Goal: Communication & Community: Share content

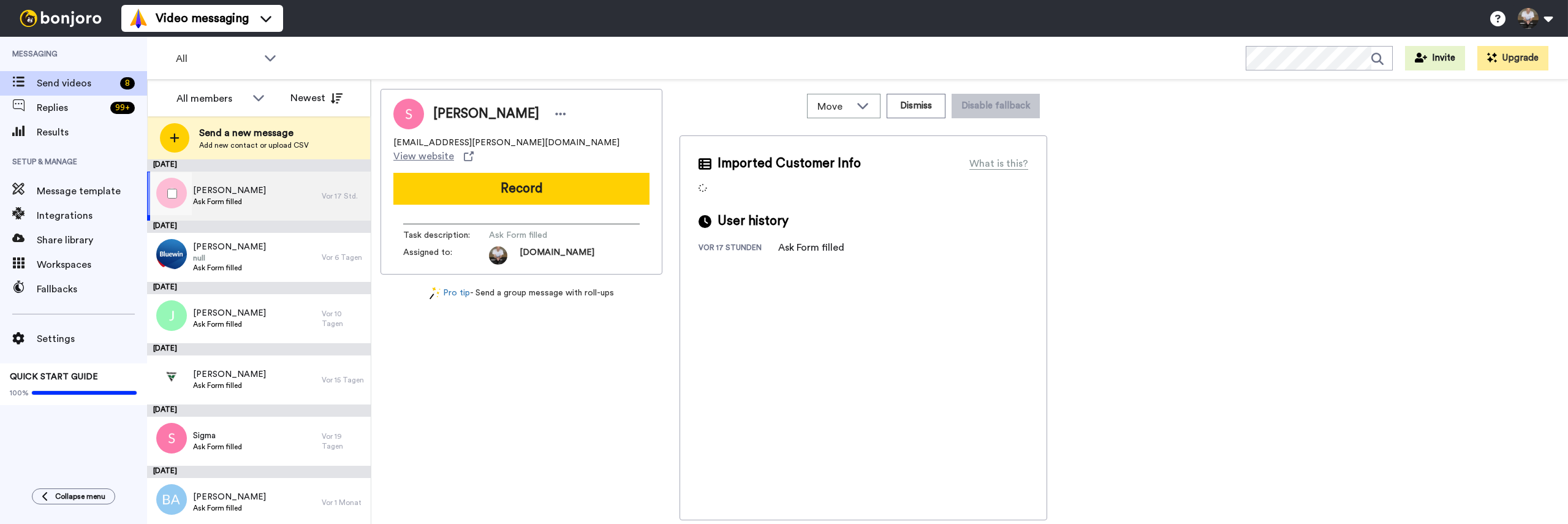
click at [225, 192] on span "[PERSON_NAME]" at bounding box center [229, 190] width 73 height 12
click at [273, 199] on div "[PERSON_NAME] Ask Form filled" at bounding box center [234, 196] width 175 height 49
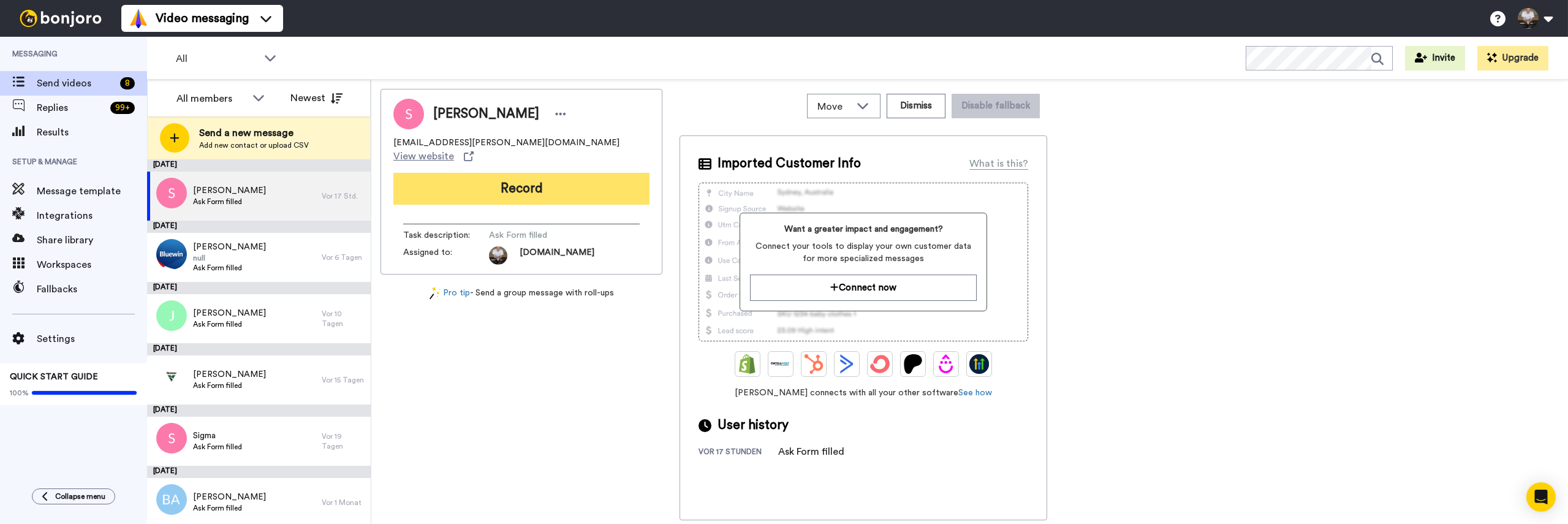
click at [493, 177] on button "Record" at bounding box center [521, 188] width 256 height 32
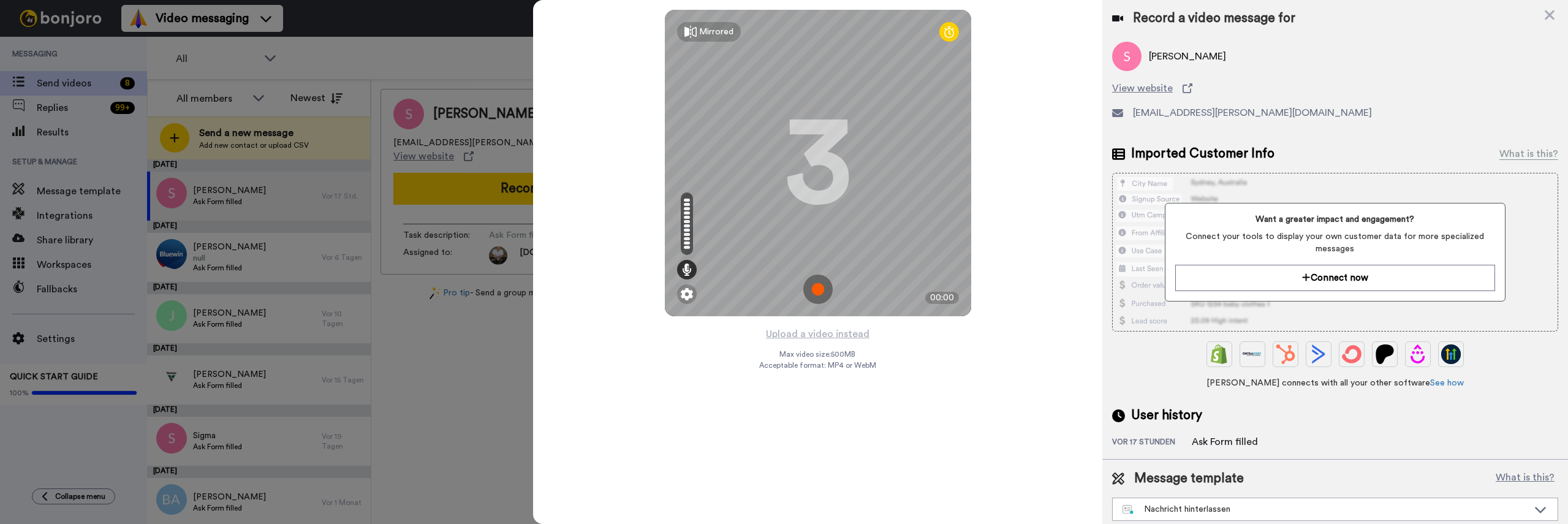
click at [822, 286] on img at bounding box center [818, 289] width 29 height 29
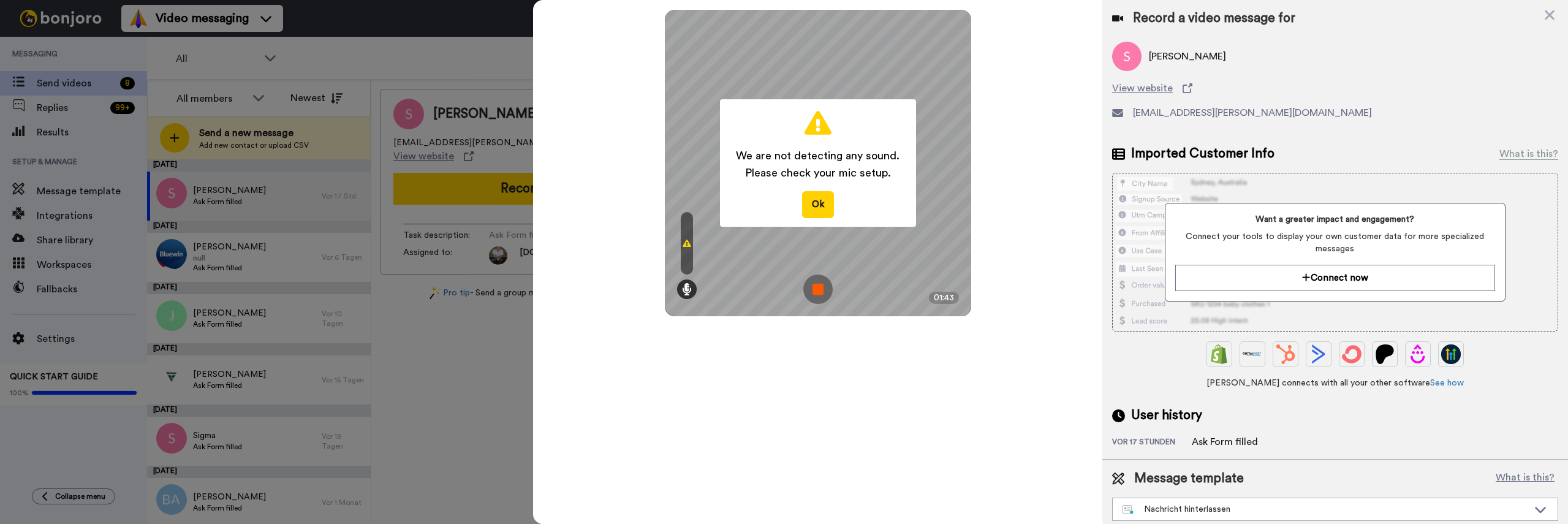
click at [813, 286] on img at bounding box center [818, 289] width 29 height 29
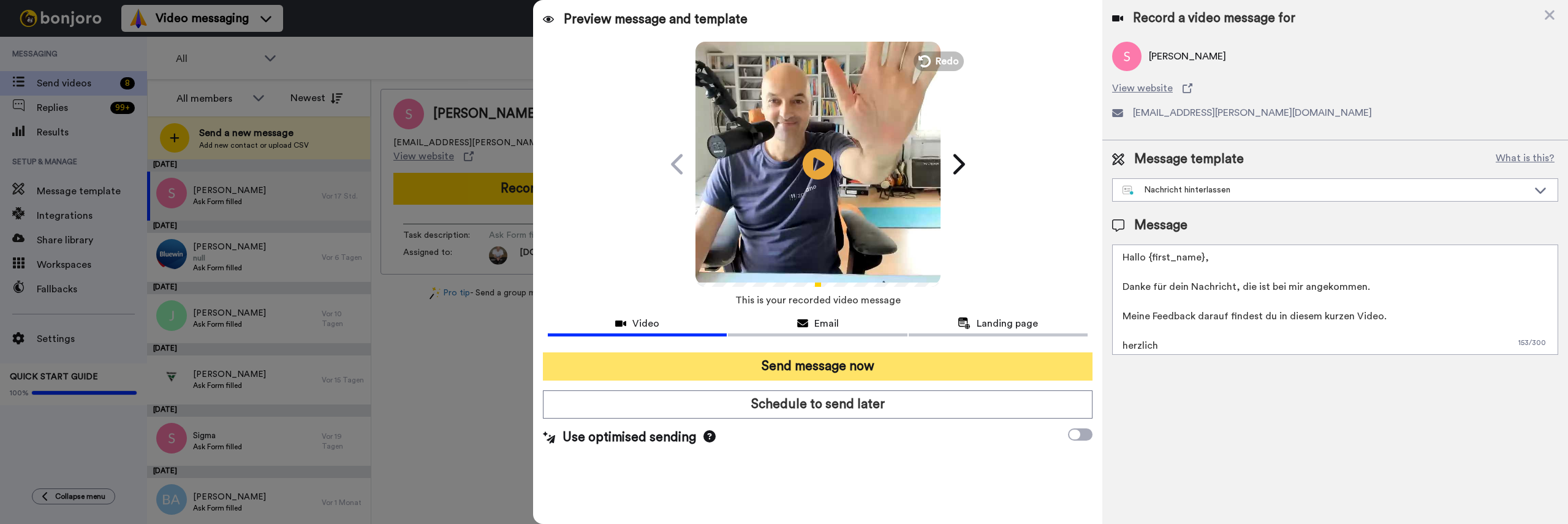
click at [952, 363] on button "Send message now" at bounding box center [817, 366] width 549 height 28
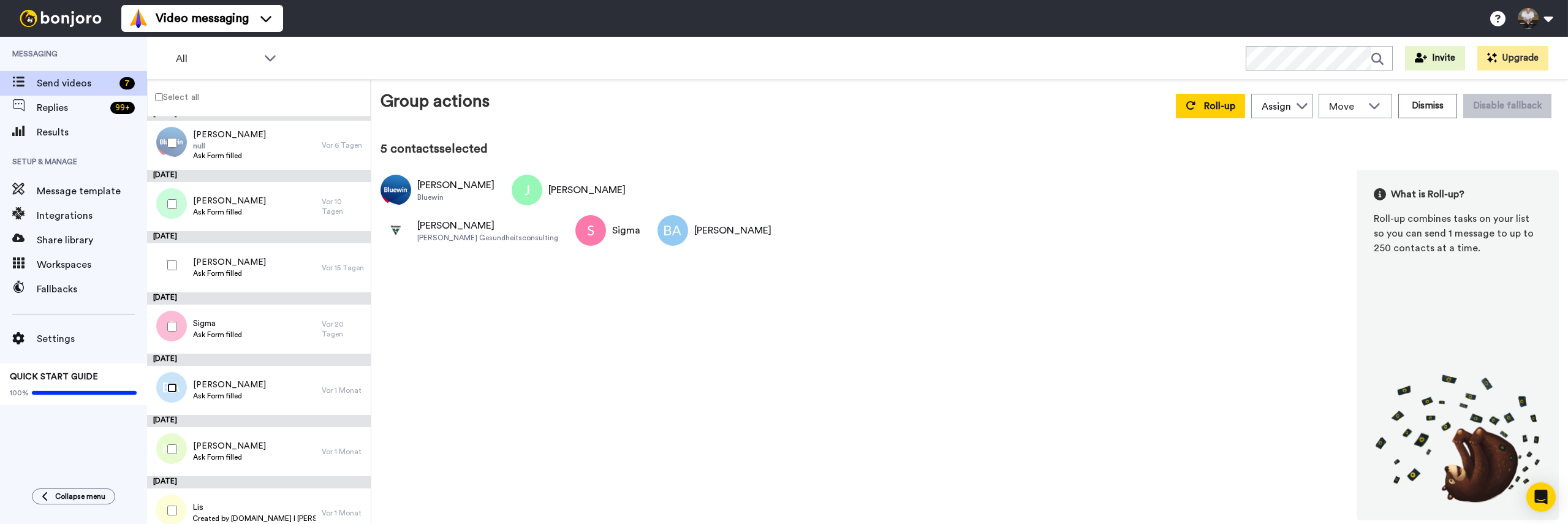
scroll to position [21, 0]
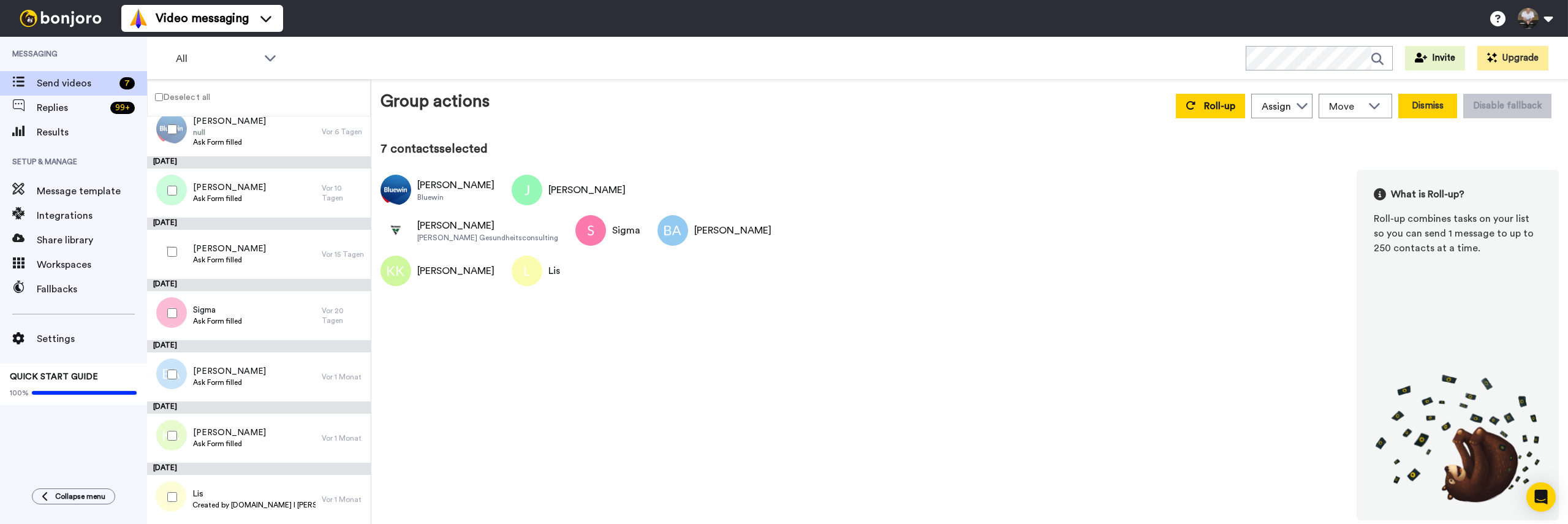
click at [1434, 100] on button "Dismiss" at bounding box center [1427, 106] width 59 height 24
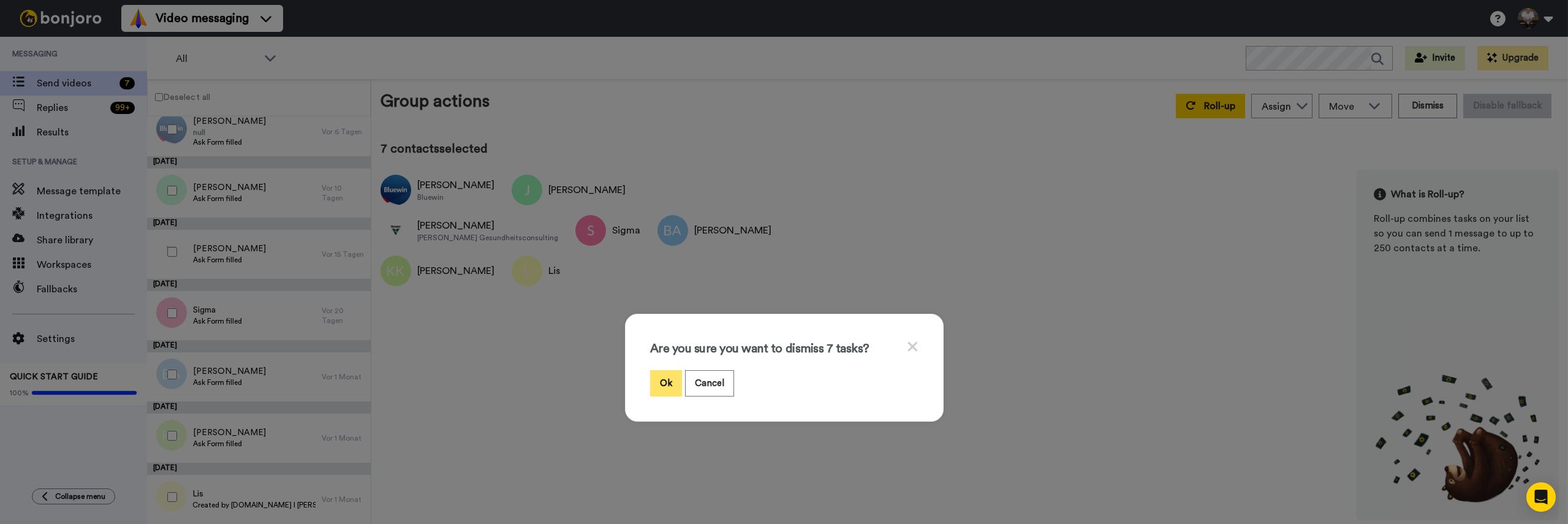
click at [666, 389] on button "Ok" at bounding box center [666, 383] width 32 height 26
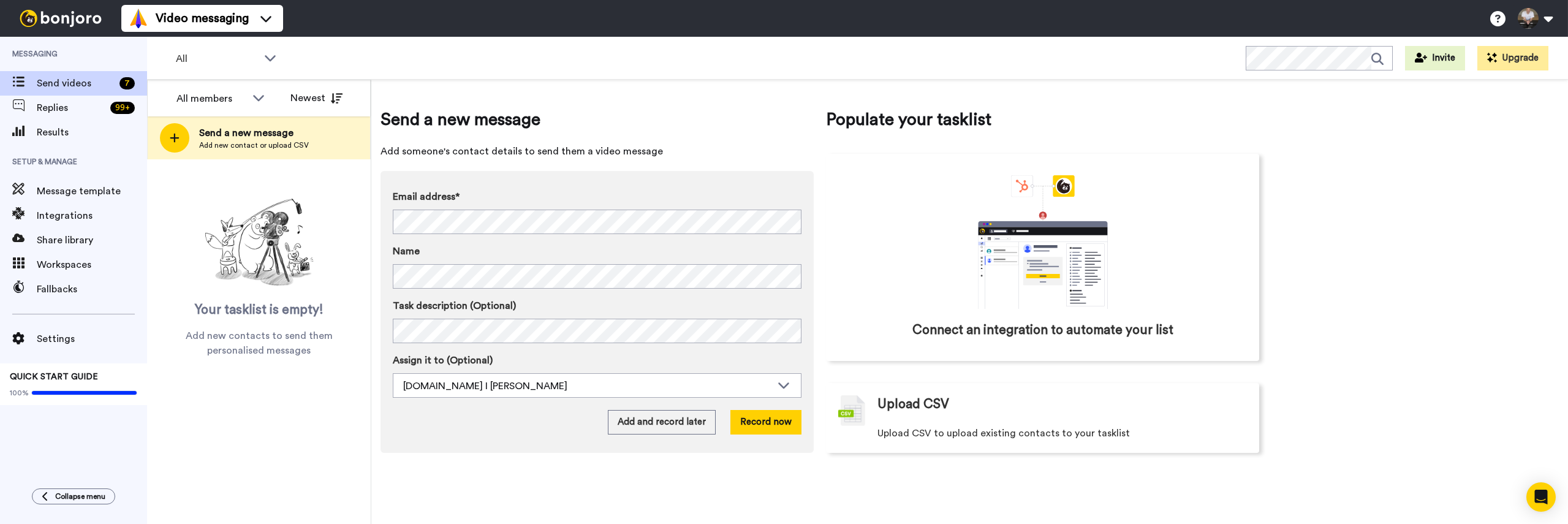
click at [1373, 199] on div "Send a new message Add someone's contact details to send them a video message E…" at bounding box center [969, 302] width 1196 height 444
